Goal: Information Seeking & Learning: Learn about a topic

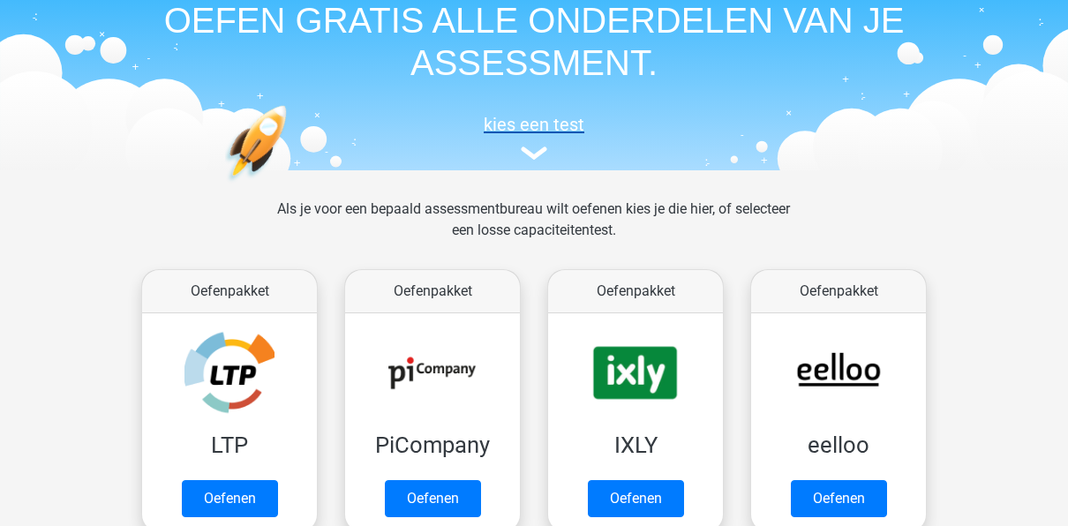
scroll to position [177, 0]
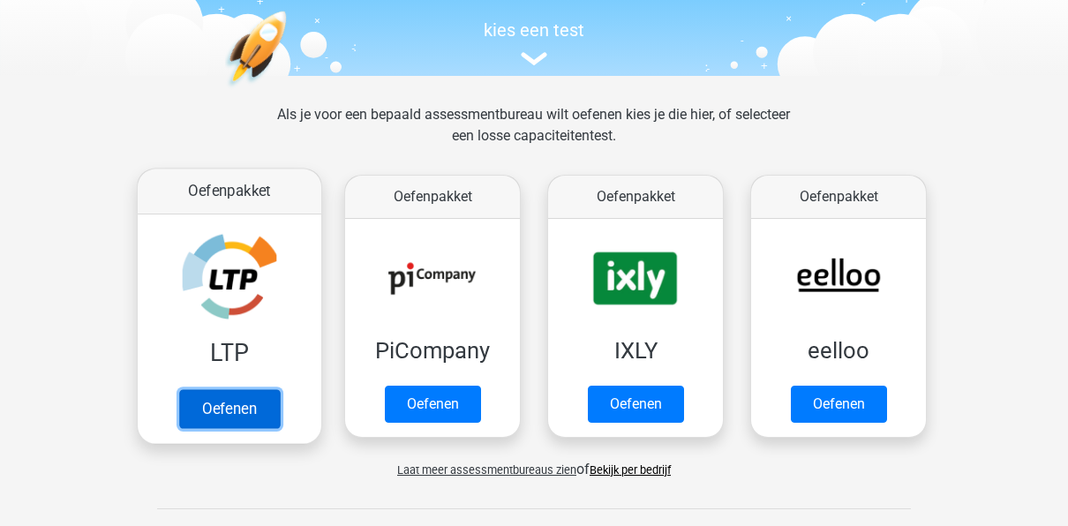
click at [271, 409] on link "Oefenen" at bounding box center [229, 408] width 101 height 39
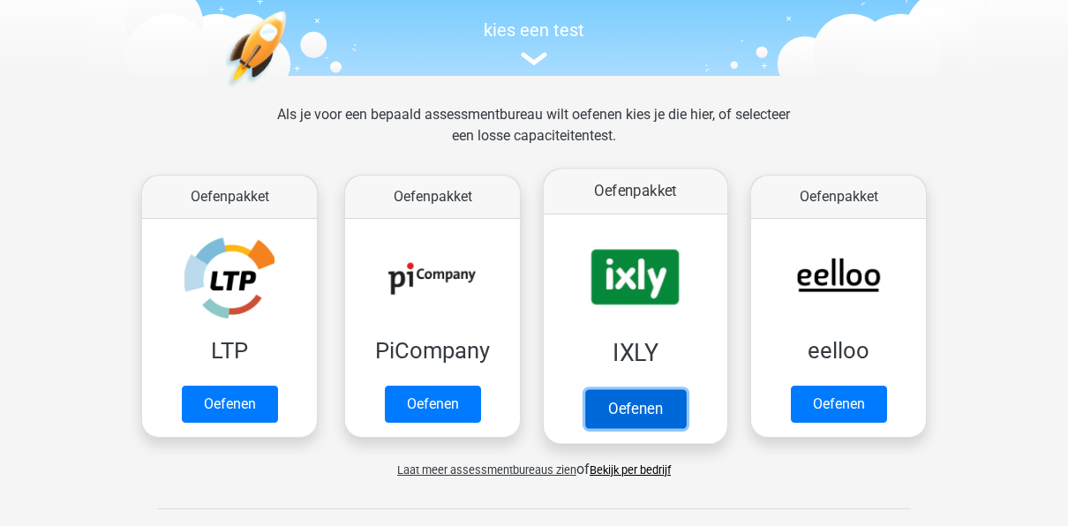
click at [679, 389] on link "Oefenen" at bounding box center [635, 408] width 101 height 39
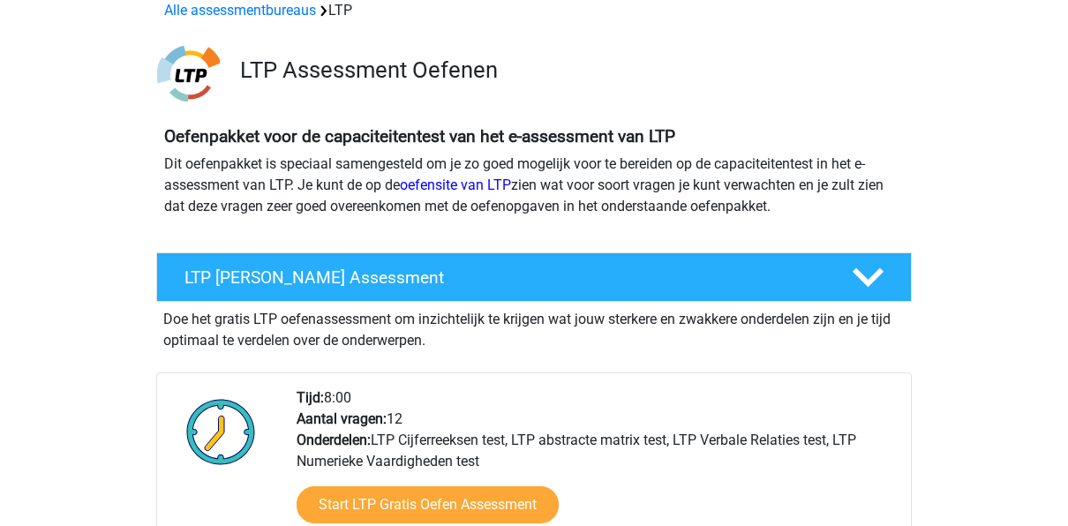
scroll to position [177, 0]
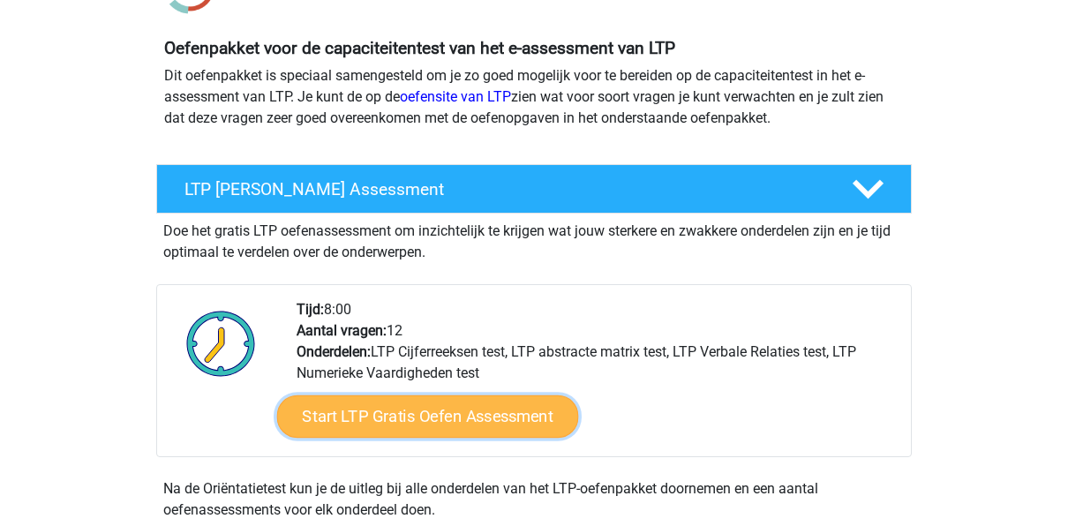
click at [457, 422] on link "Start LTP Gratis Oefen Assessment" at bounding box center [428, 417] width 302 height 42
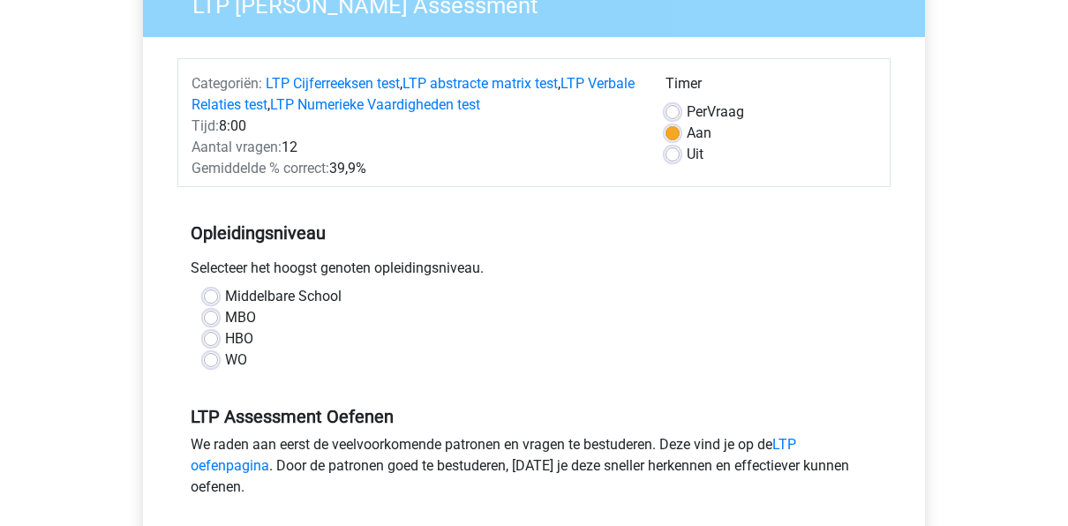
scroll to position [177, 0]
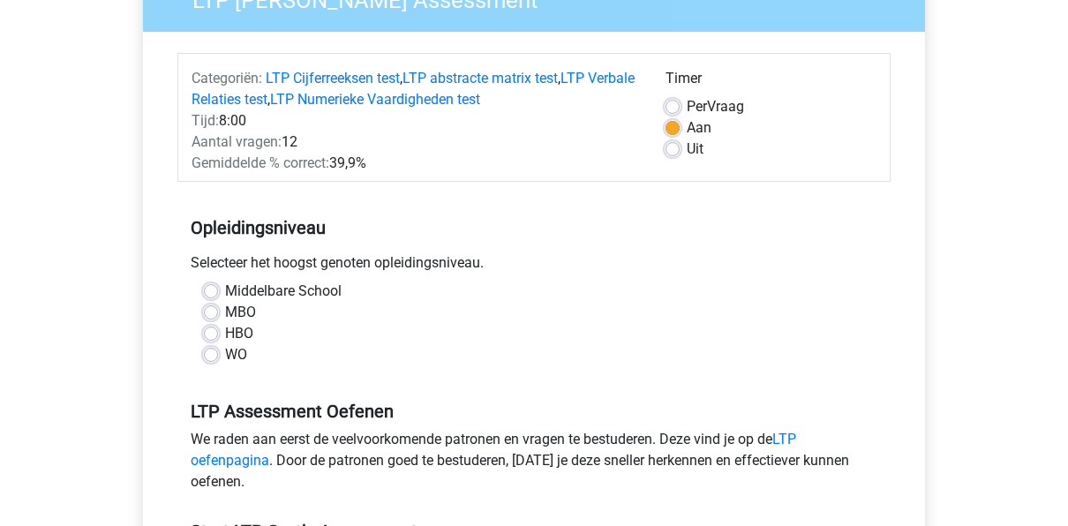
click at [225, 313] on label "MBO" at bounding box center [240, 312] width 31 height 21
click at [215, 313] on input "MBO" at bounding box center [211, 311] width 14 height 18
radio input "true"
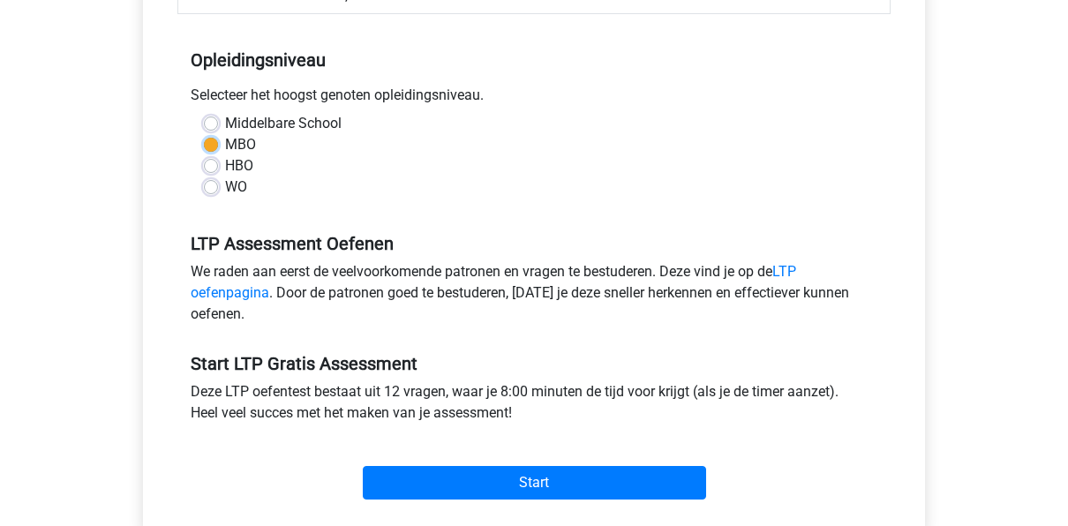
scroll to position [441, 0]
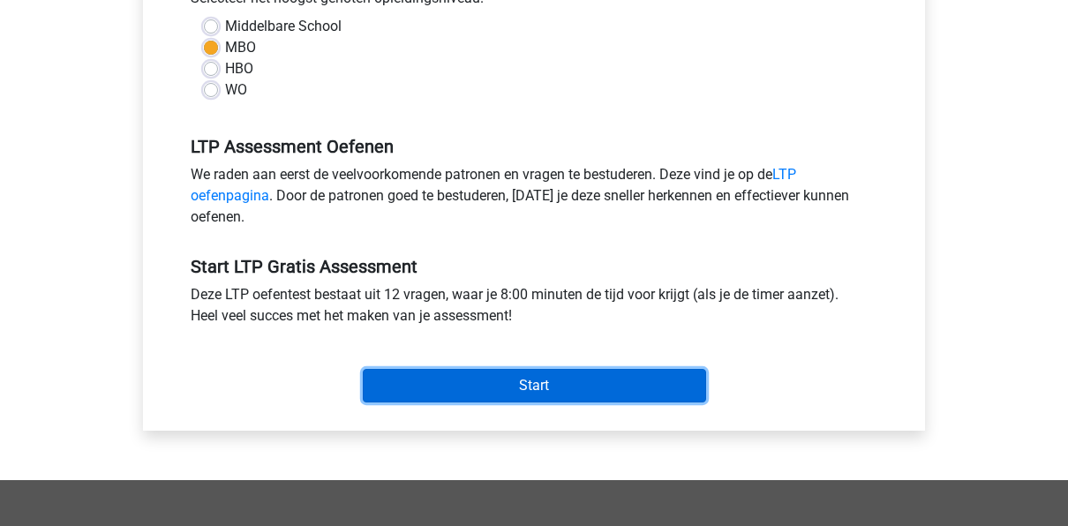
click at [471, 381] on input "Start" at bounding box center [534, 386] width 343 height 34
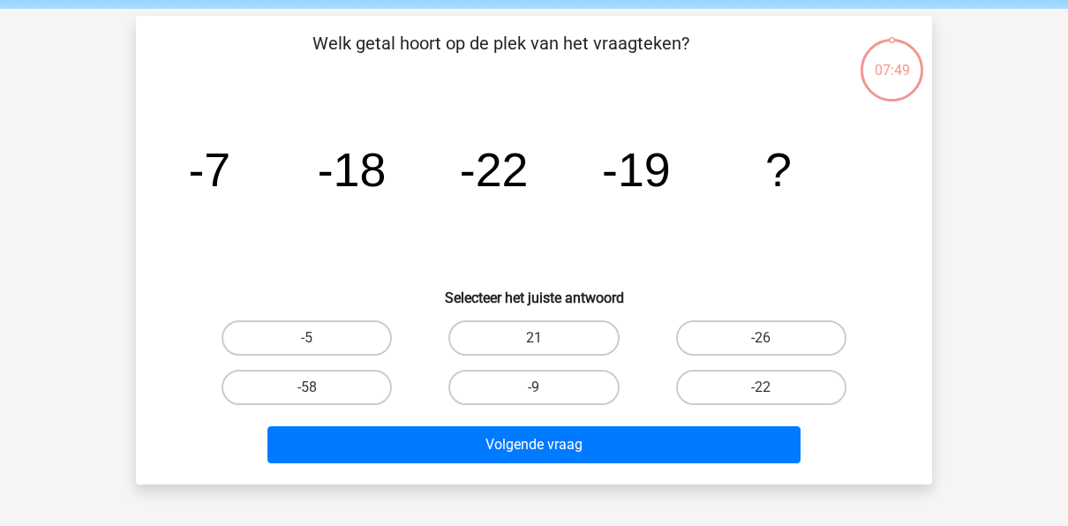
scroll to position [88, 0]
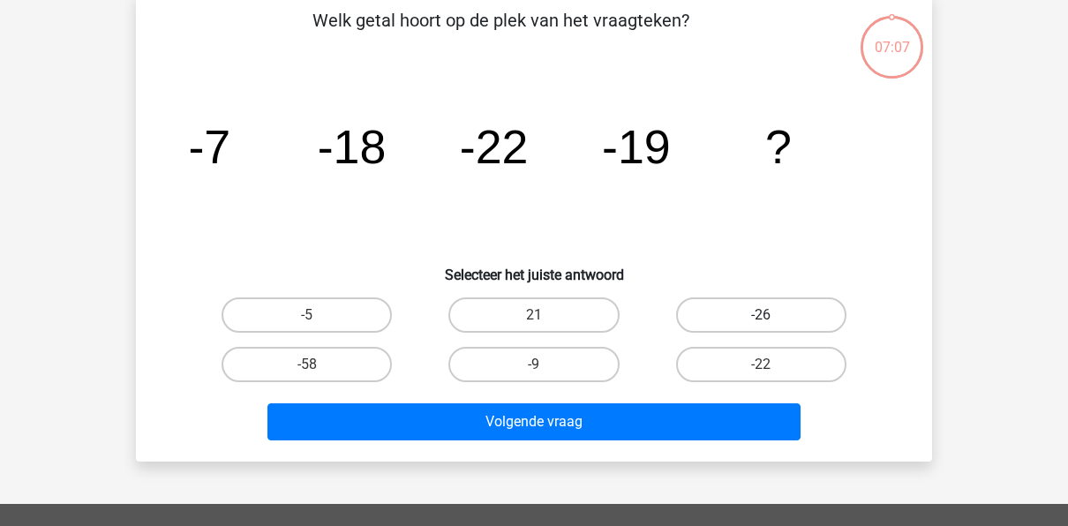
click at [743, 313] on label "-26" at bounding box center [761, 315] width 170 height 35
click at [761, 315] on input "-26" at bounding box center [766, 320] width 11 height 11
radio input "true"
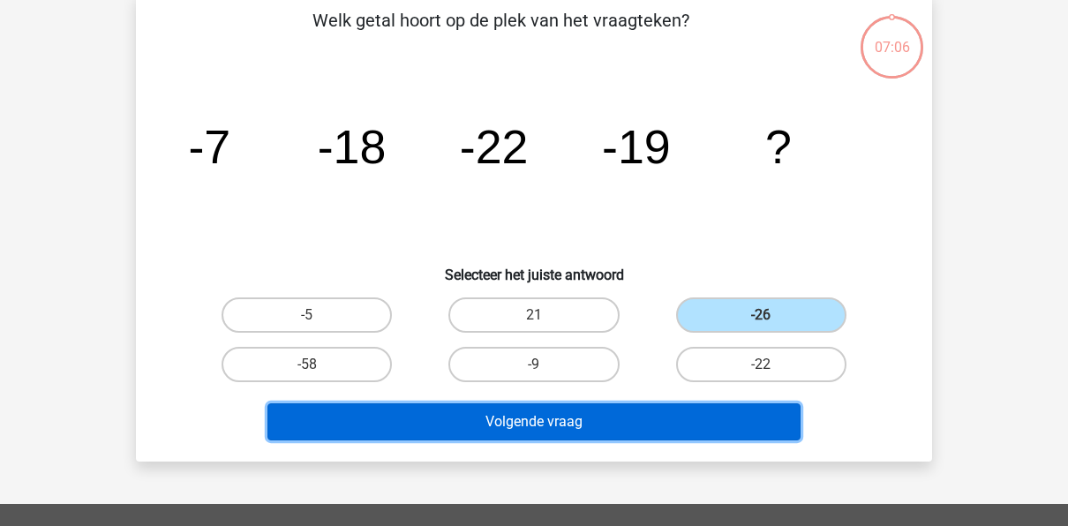
click at [669, 406] on button "Volgende vraag" at bounding box center [535, 422] width 534 height 37
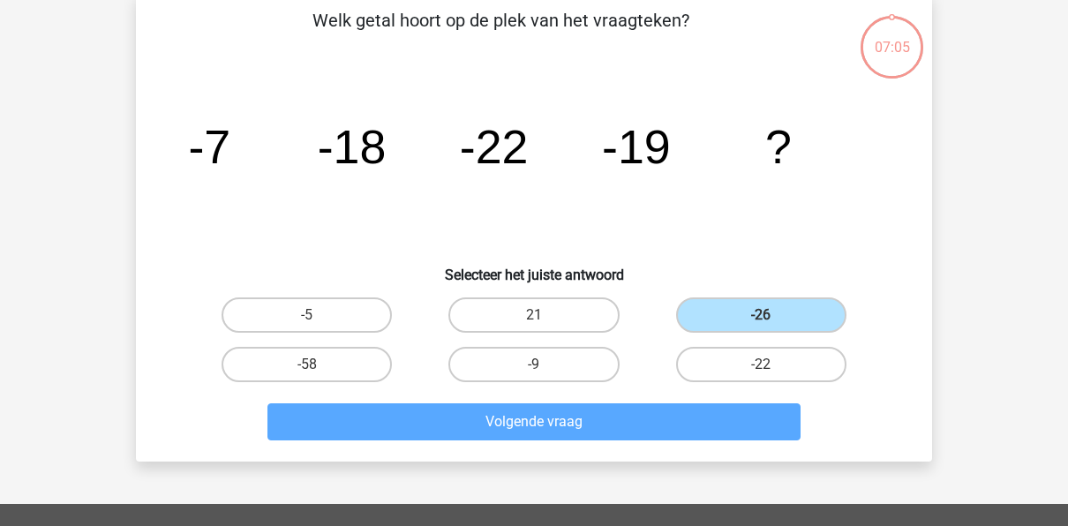
scroll to position [81, 0]
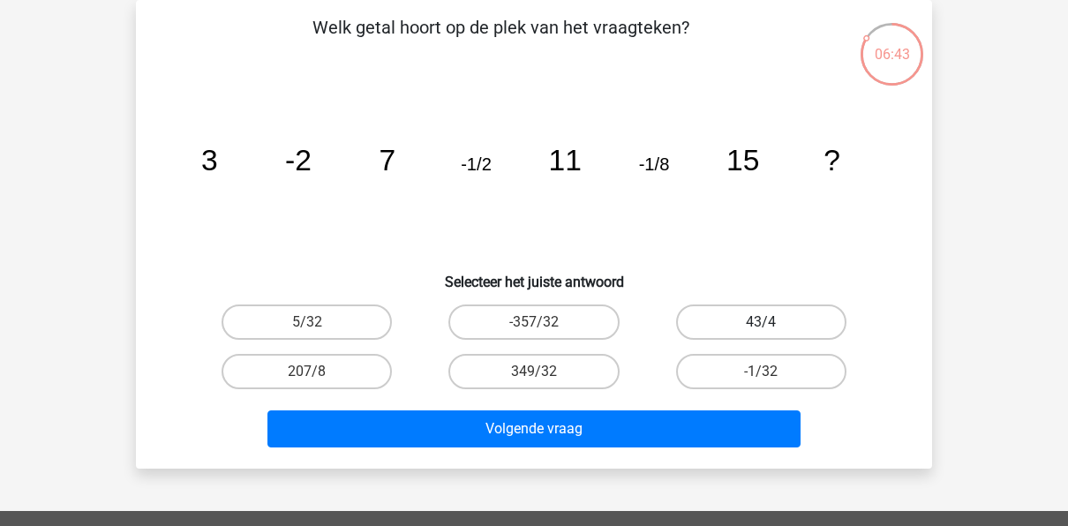
click at [720, 318] on label "43/4" at bounding box center [761, 322] width 170 height 35
click at [761, 322] on input "43/4" at bounding box center [766, 327] width 11 height 11
radio input "true"
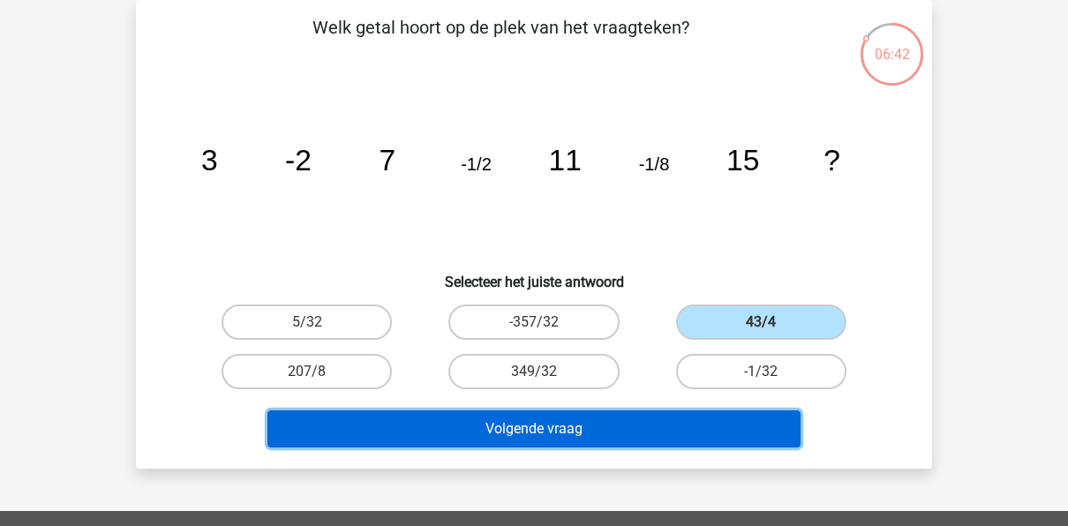
click at [596, 441] on button "Volgende vraag" at bounding box center [535, 429] width 534 height 37
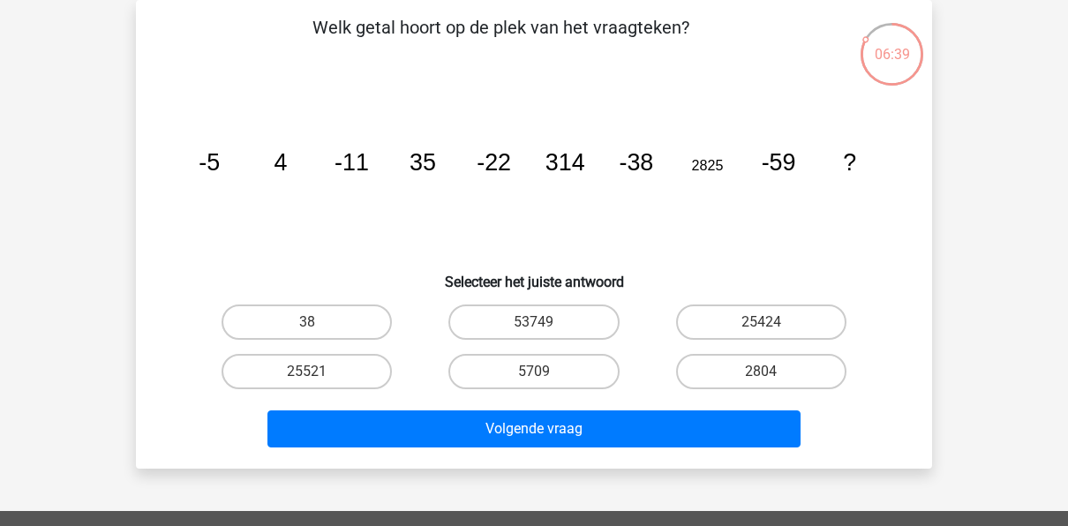
scroll to position [0, 0]
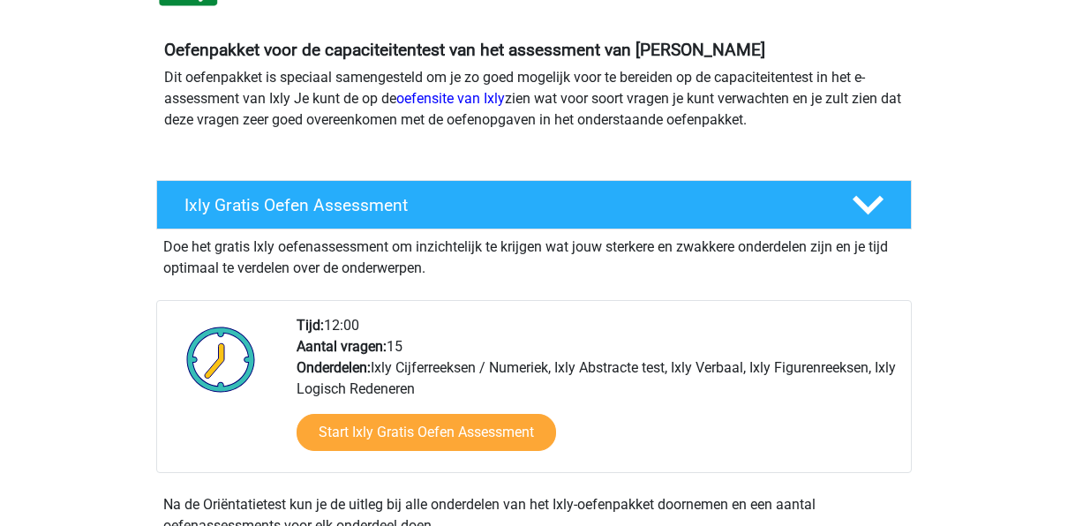
scroll to position [177, 0]
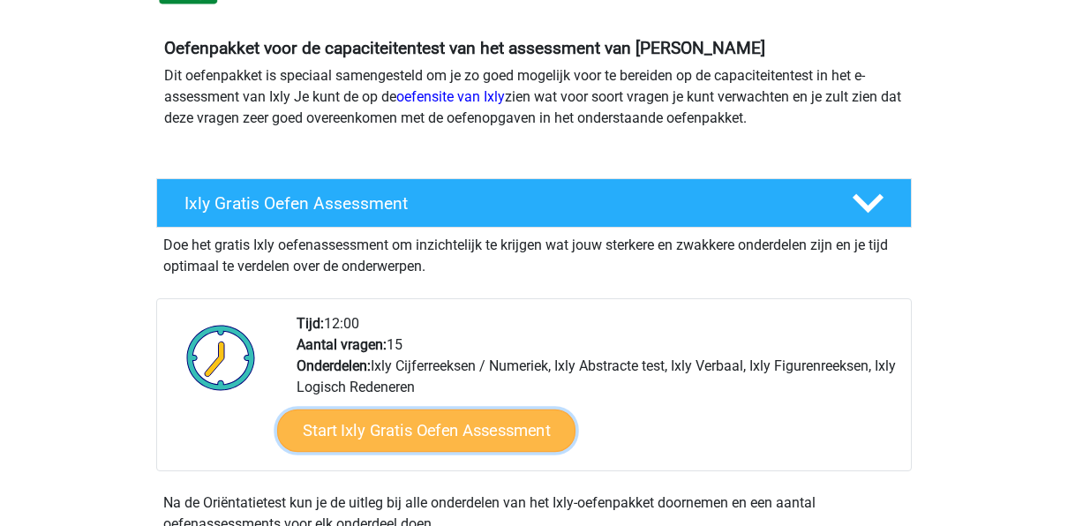
click at [453, 437] on link "Start Ixly Gratis Oefen Assessment" at bounding box center [426, 431] width 298 height 42
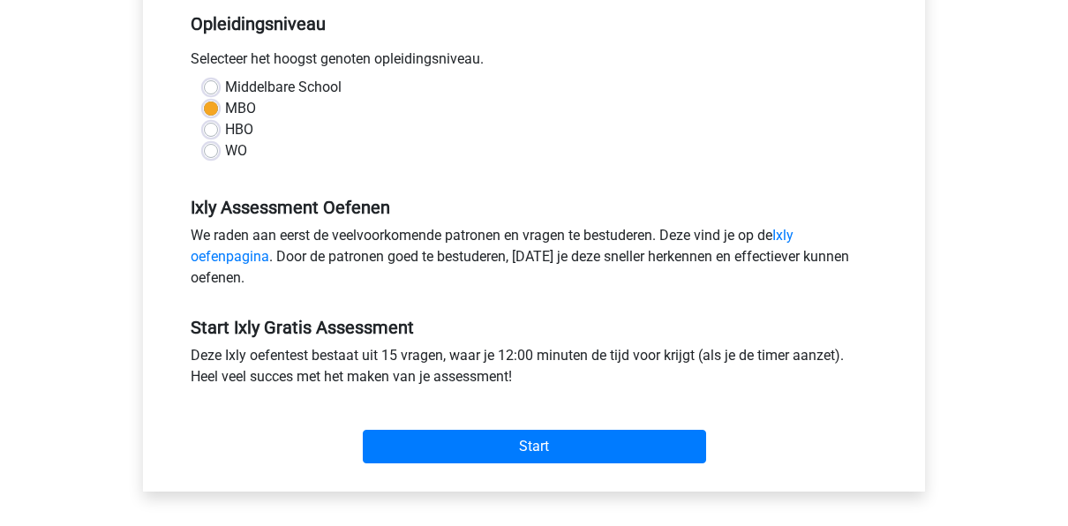
scroll to position [530, 0]
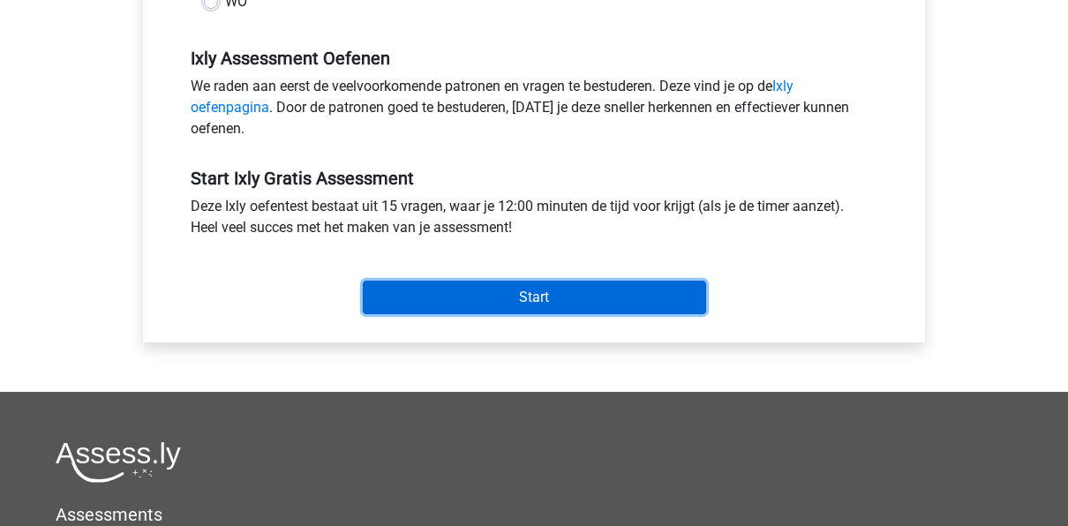
click at [483, 295] on input "Start" at bounding box center [534, 298] width 343 height 34
